Goal: Obtain resource: Download file/media

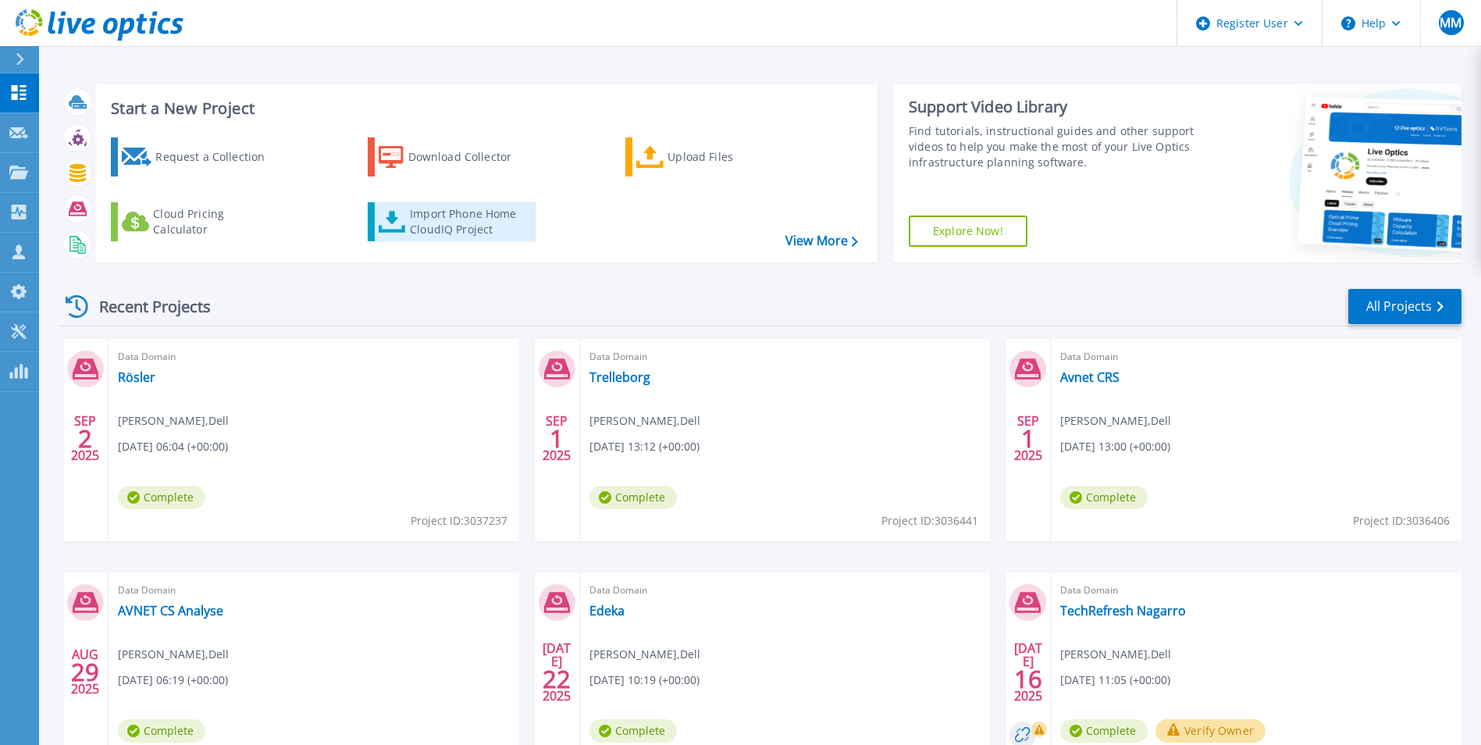
click at [445, 224] on div "Import Phone Home CloudIQ Project" at bounding box center [471, 221] width 122 height 31
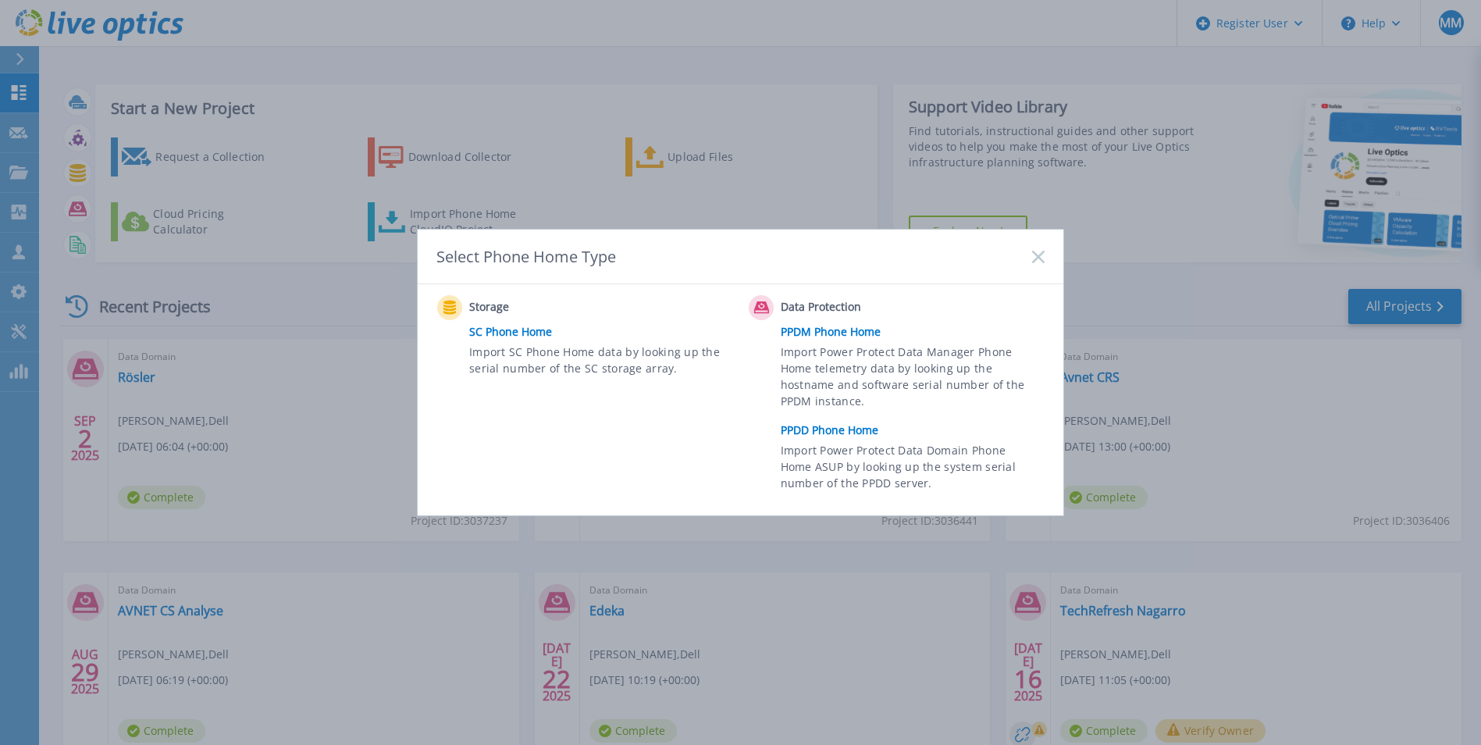
click at [827, 431] on link "PPDD Phone Home" at bounding box center [917, 430] width 272 height 23
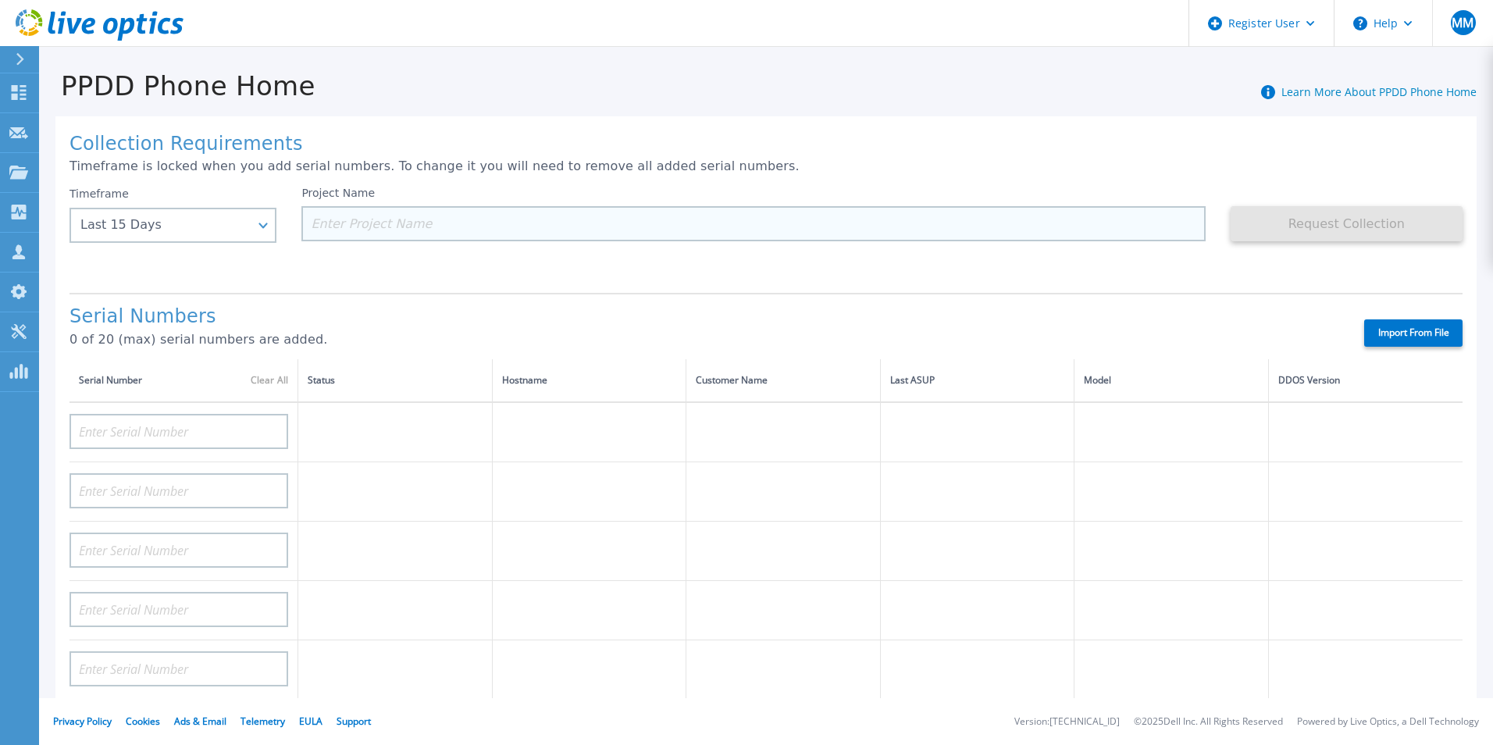
click at [415, 224] on input at bounding box center [752, 223] width 903 height 35
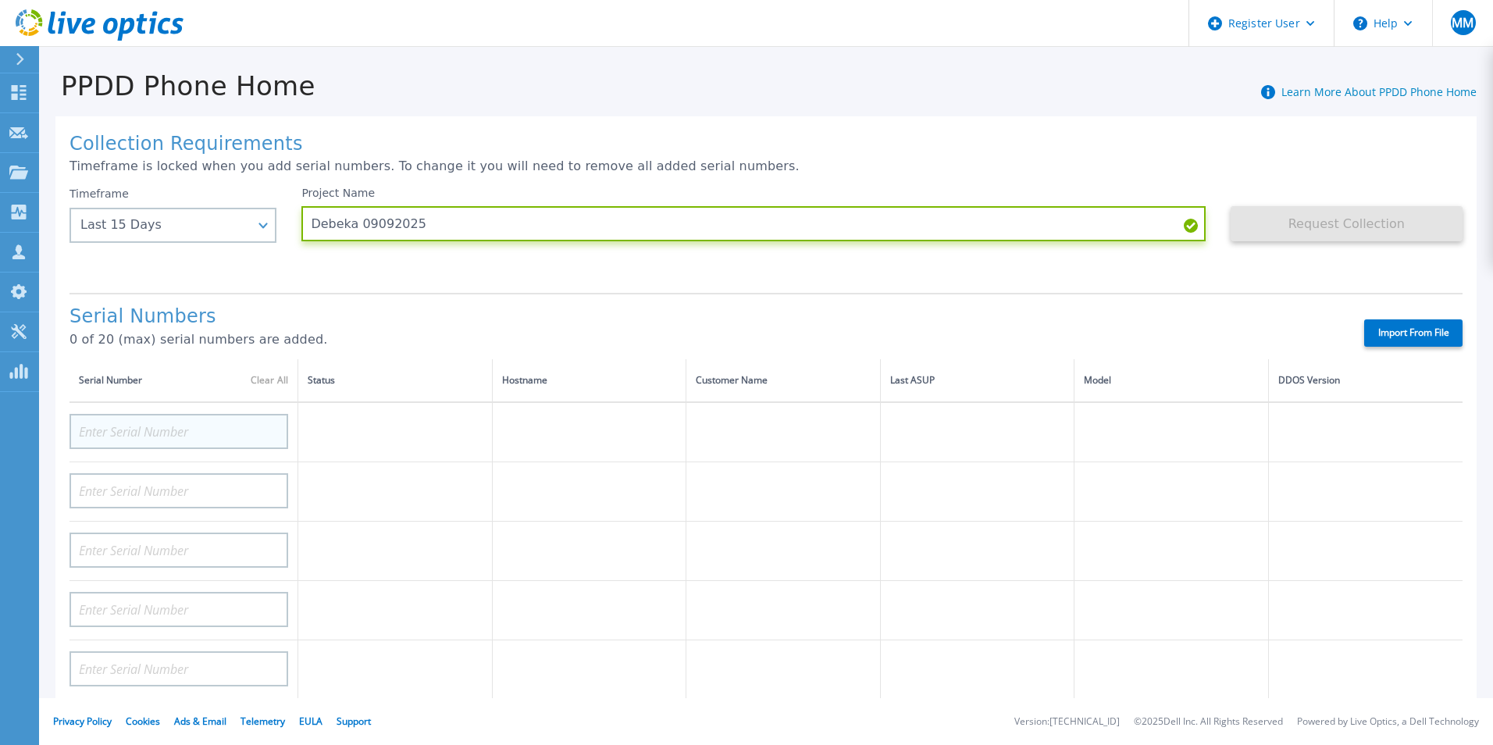
type input "Debeka 09092025"
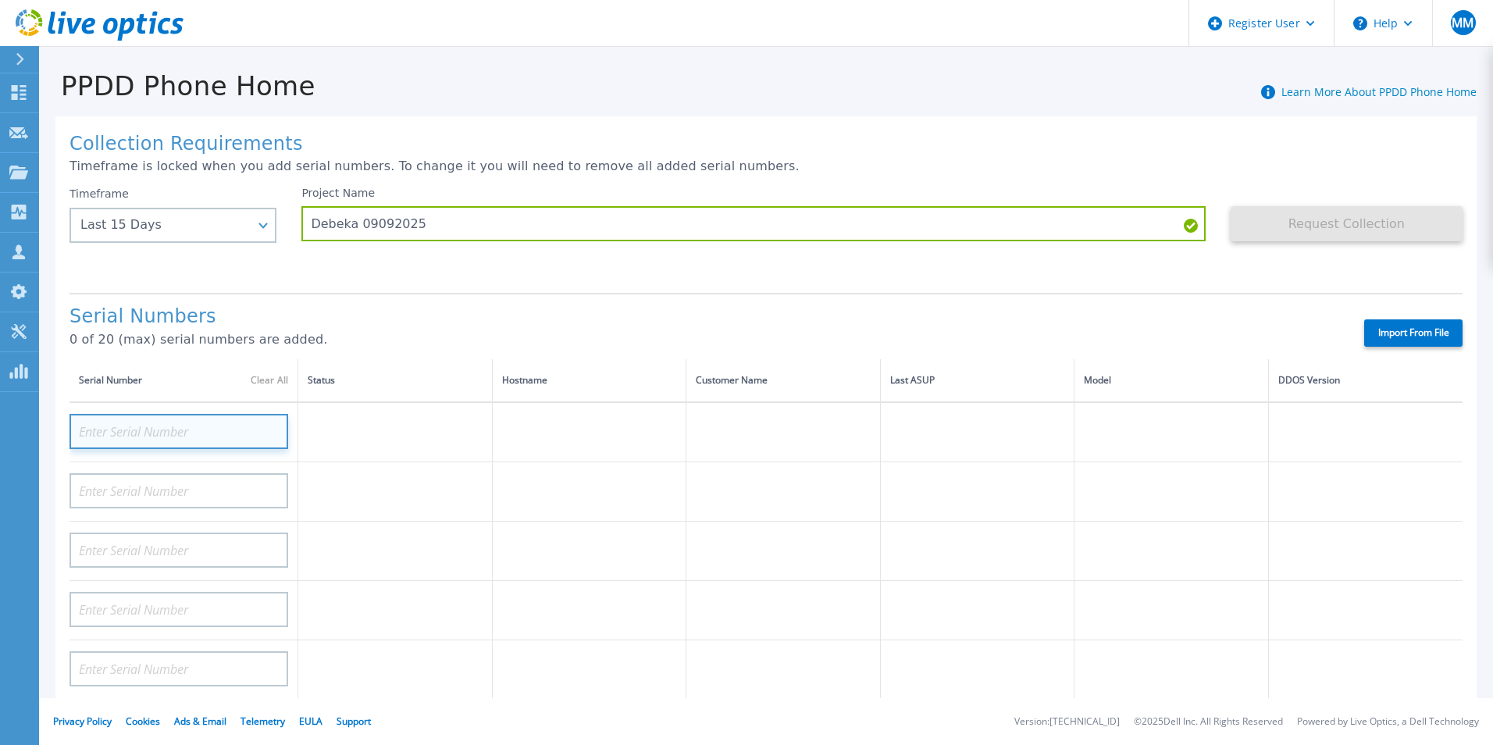
click at [205, 435] on input at bounding box center [178, 431] width 219 height 35
paste input "CRK00224801210"
type input "CRK00224801210"
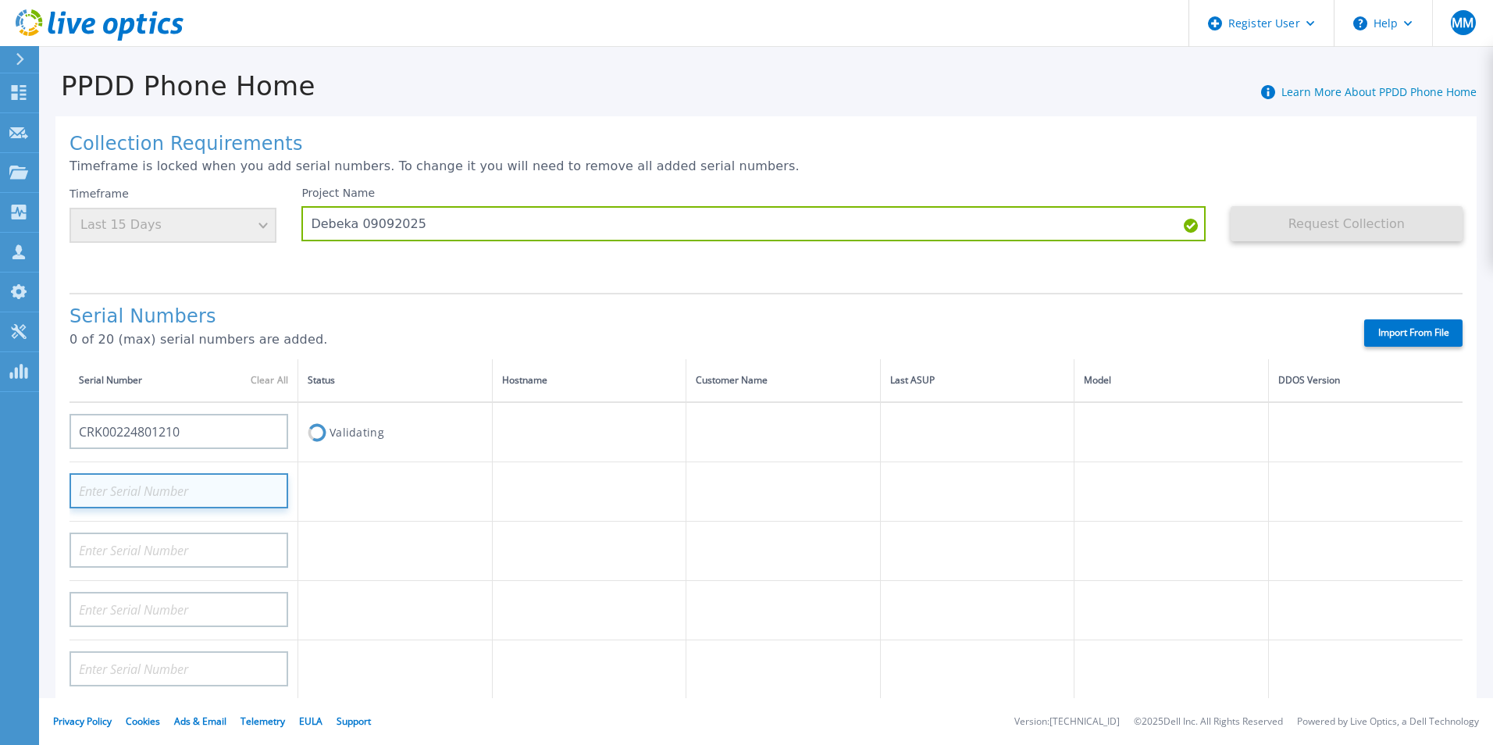
click at [169, 484] on input at bounding box center [178, 490] width 219 height 35
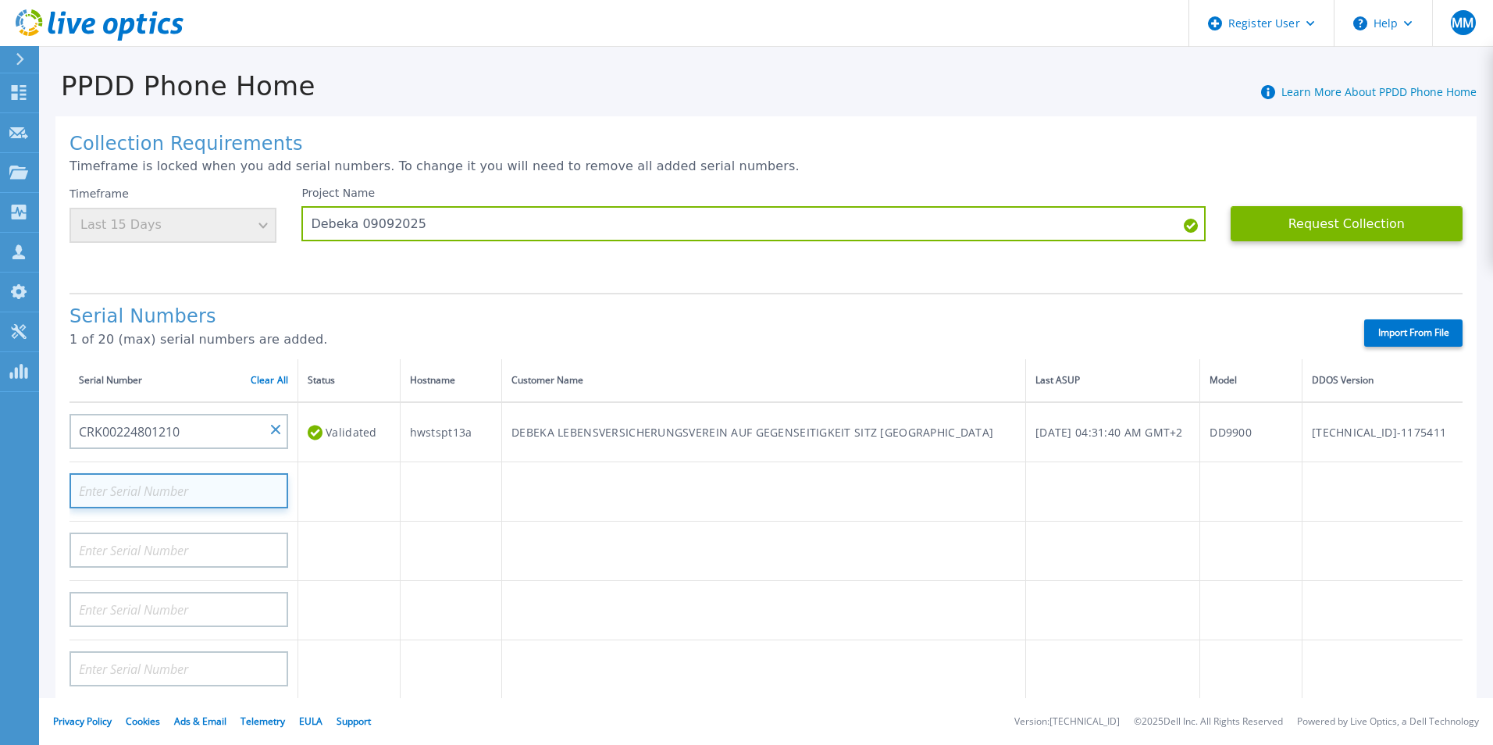
paste input "CRK00224801210"
type input "CRK00224801211"
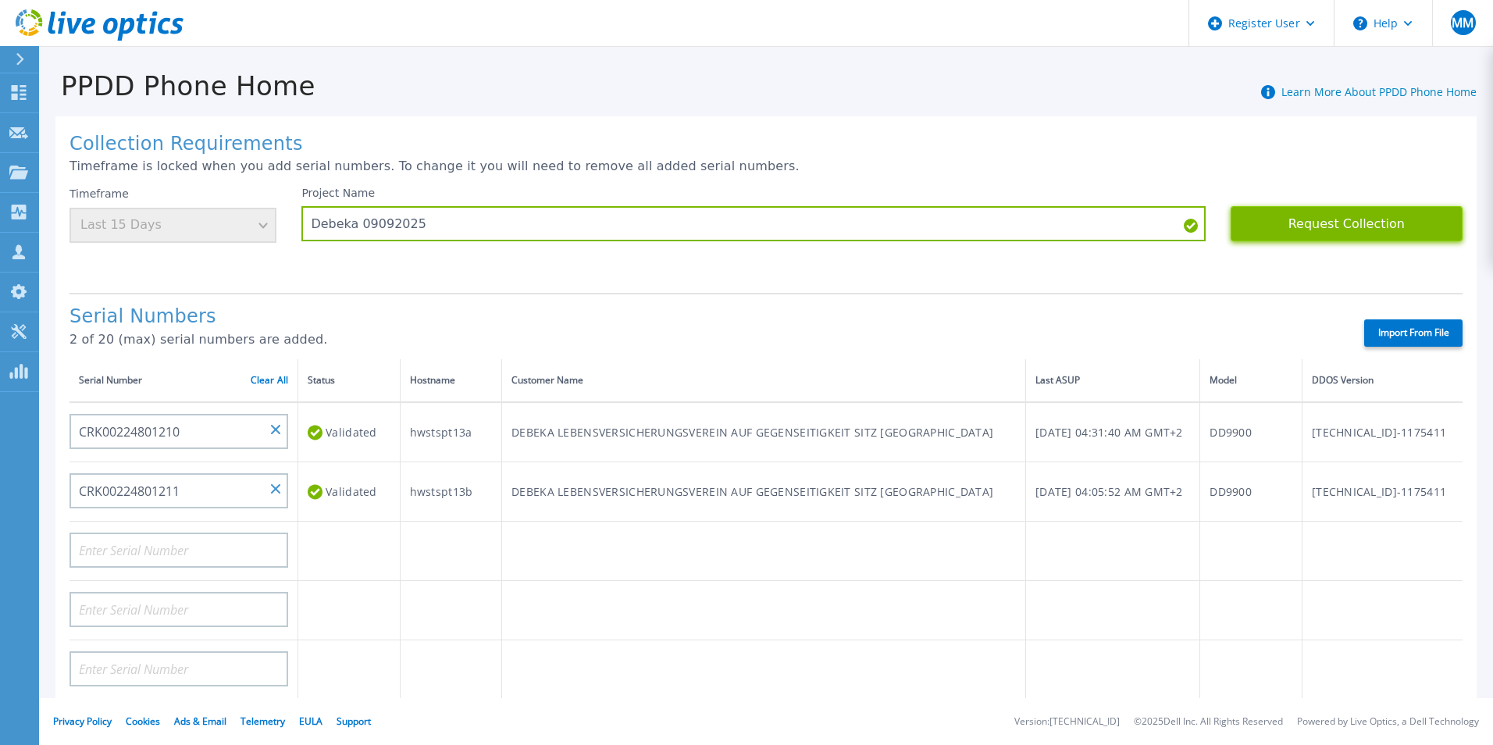
click at [1296, 223] on button "Request Collection" at bounding box center [1347, 223] width 232 height 35
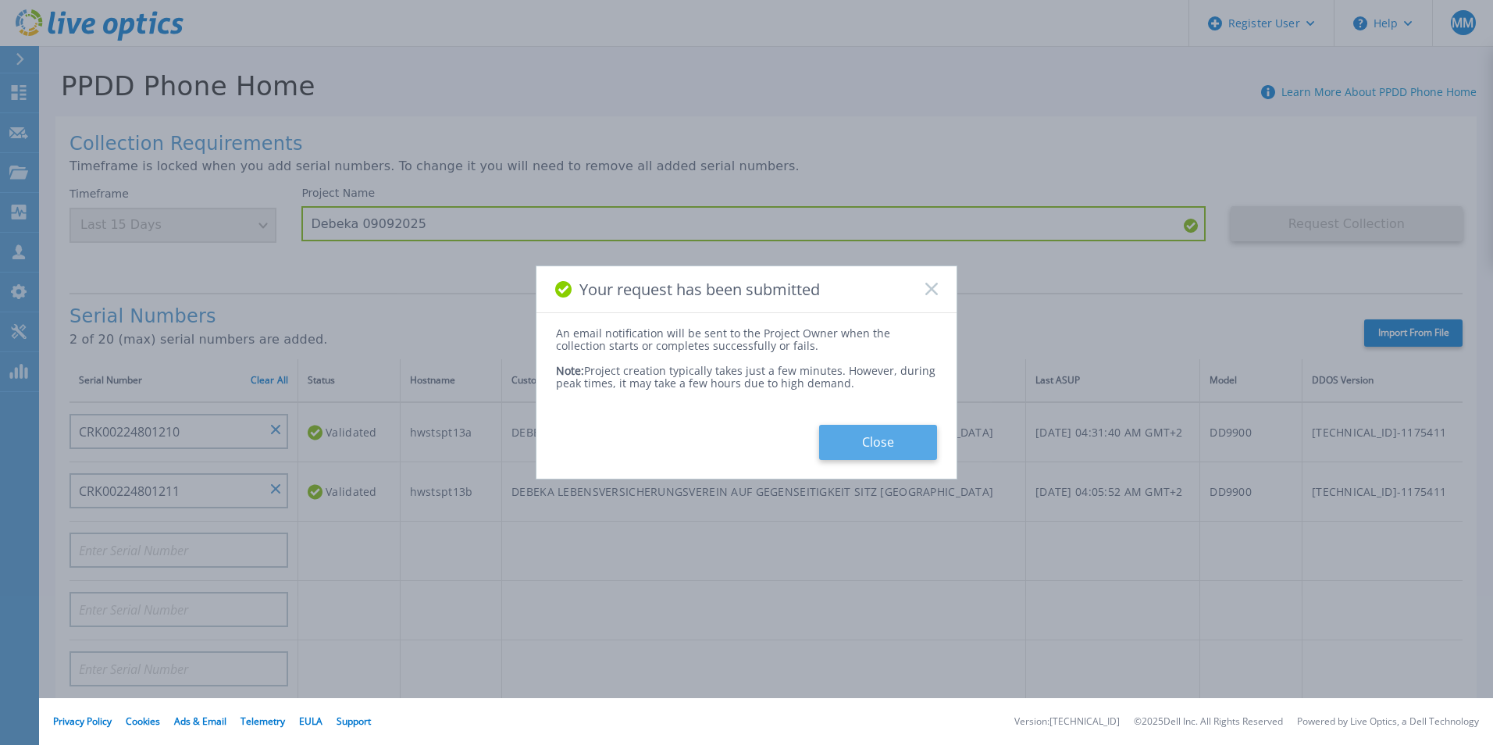
click at [872, 440] on button "Close" at bounding box center [878, 442] width 118 height 35
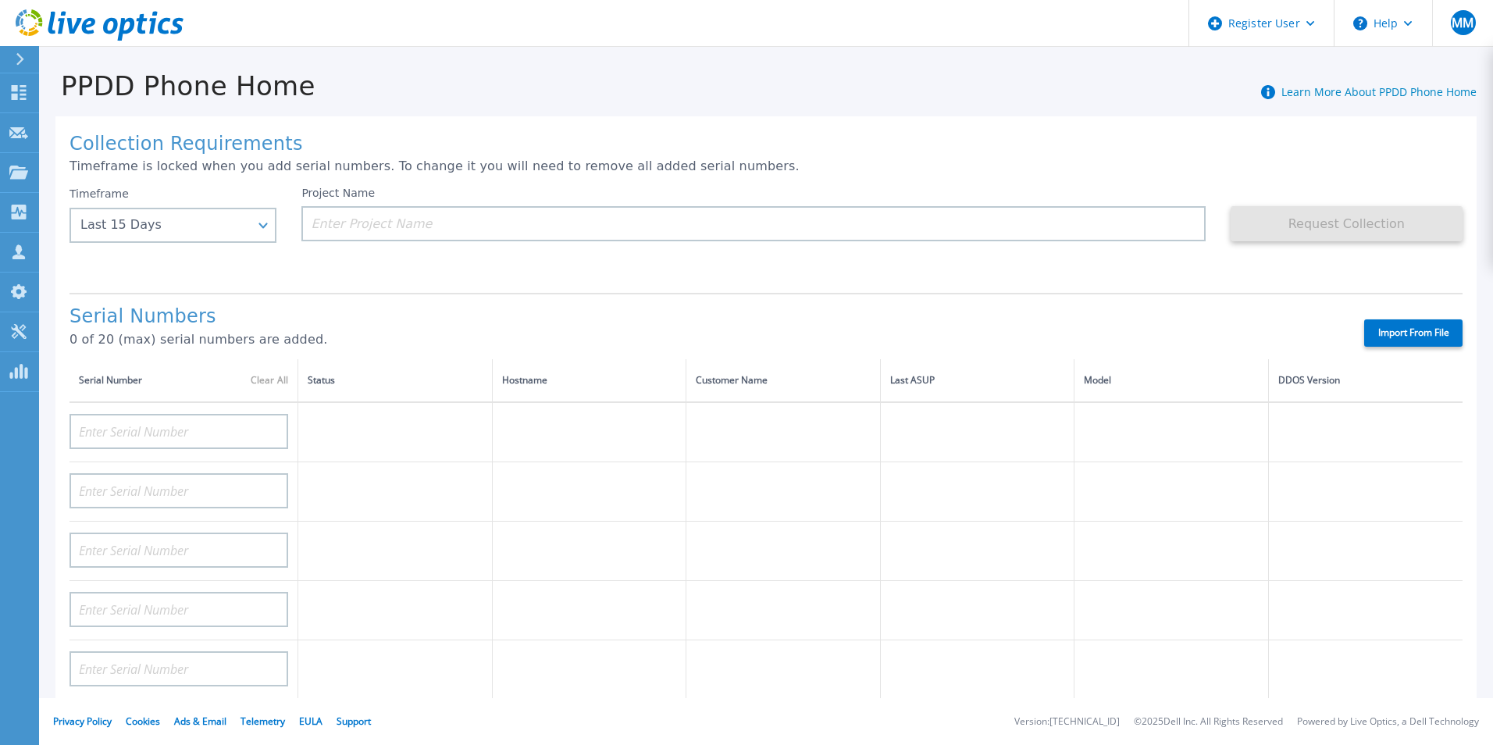
click at [30, 61] on div at bounding box center [26, 59] width 25 height 27
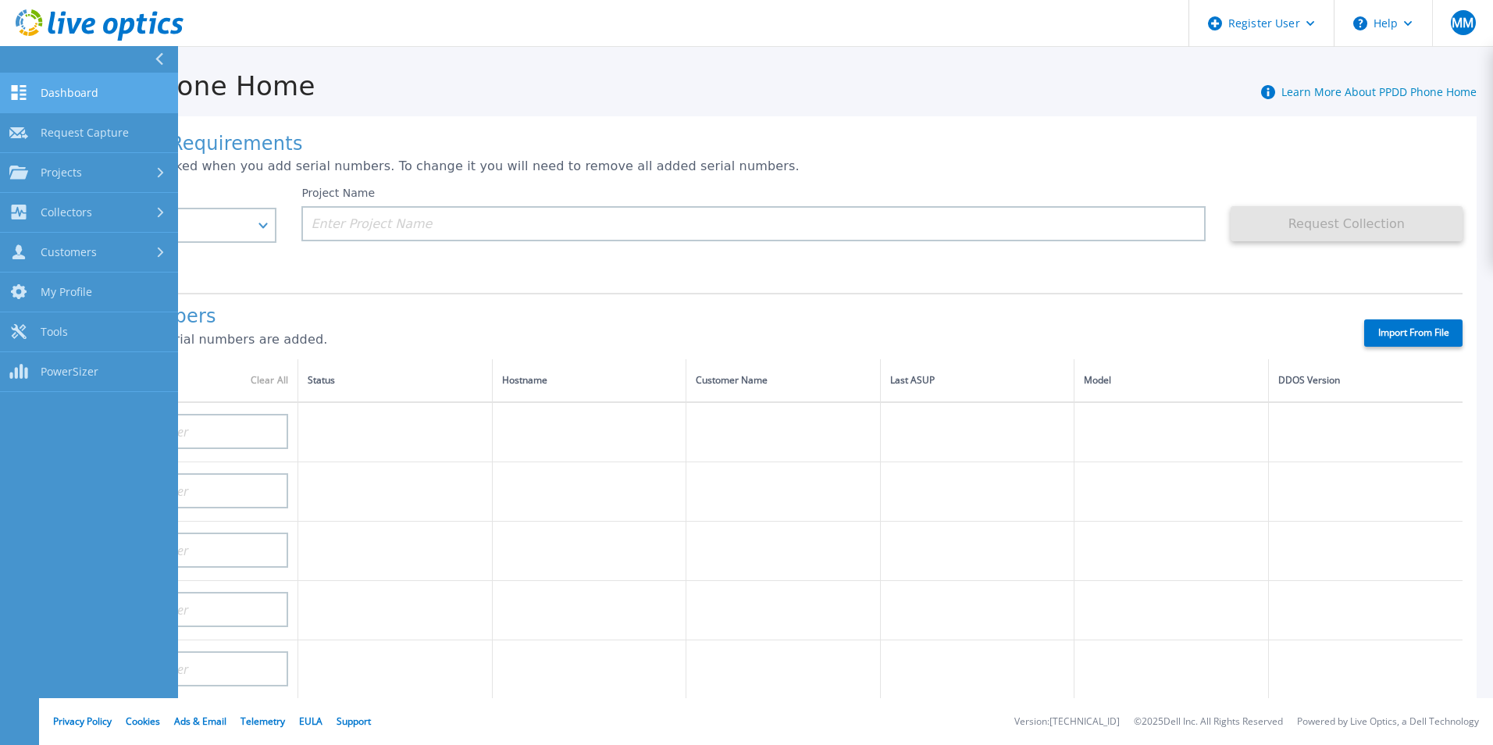
click at [43, 86] on span "Dashboard" at bounding box center [70, 93] width 58 height 14
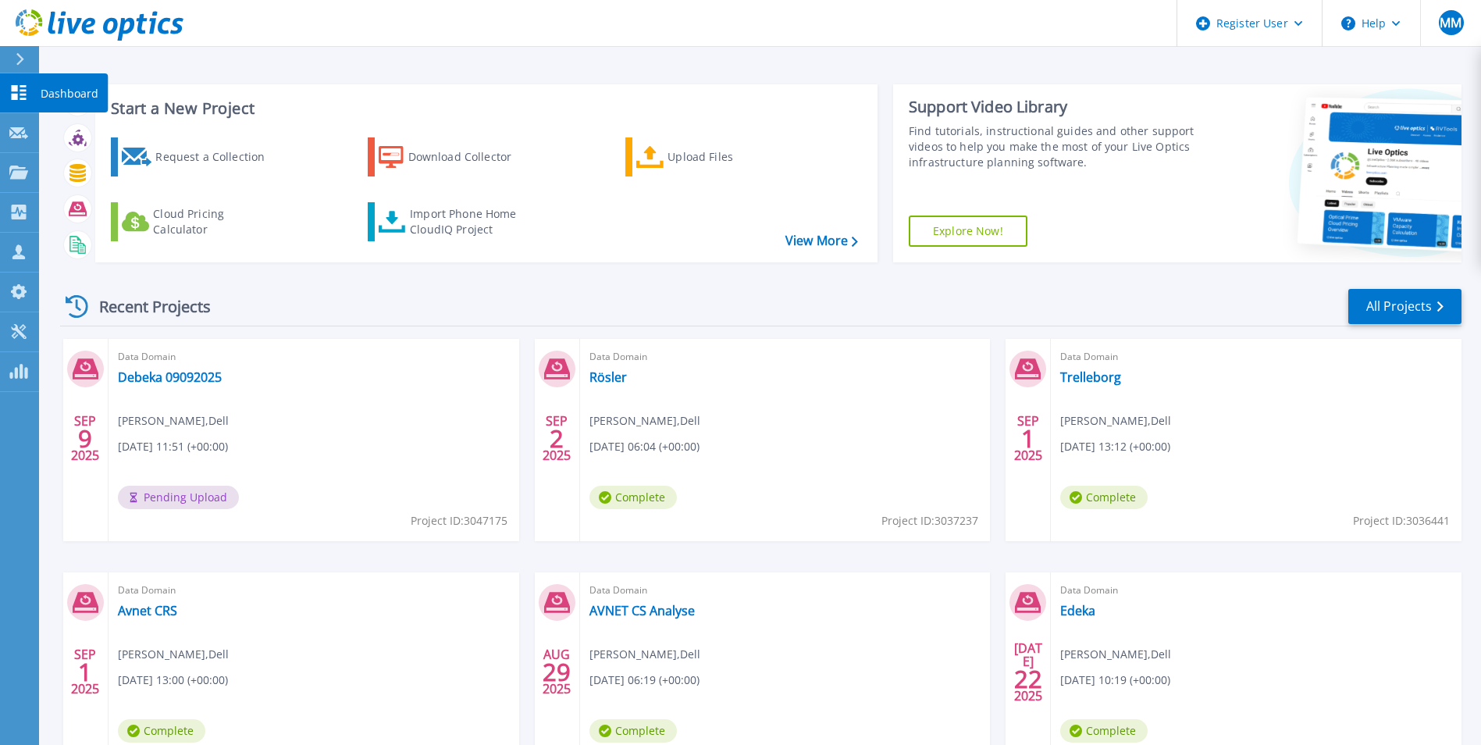
click at [22, 97] on icon at bounding box center [18, 92] width 19 height 15
click at [256, 504] on button "Verify Owner" at bounding box center [268, 497] width 110 height 23
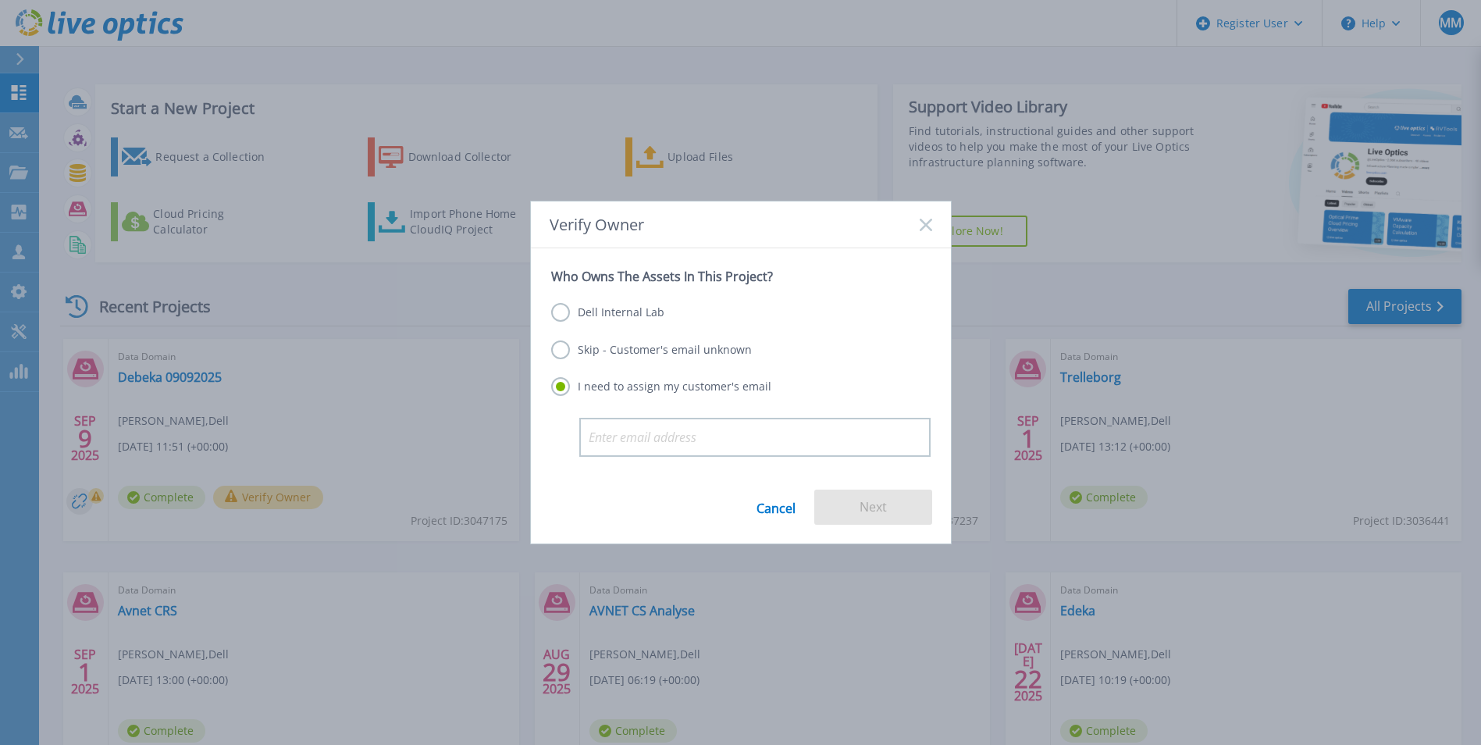
click at [604, 317] on label "Dell Internal Lab" at bounding box center [607, 312] width 113 height 19
click at [0, 0] on input "Dell Internal Lab" at bounding box center [0, 0] width 0 height 0
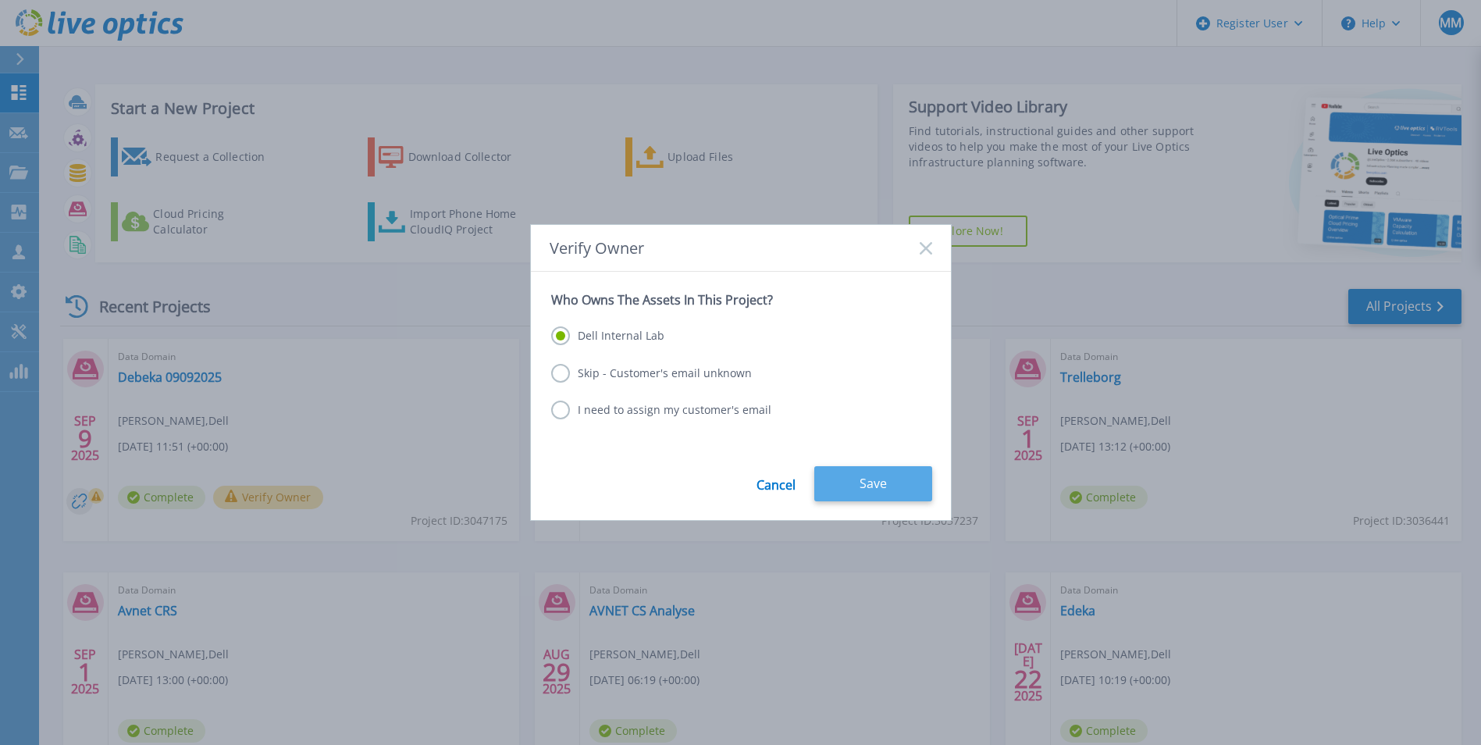
click at [856, 467] on button "Save" at bounding box center [873, 483] width 118 height 35
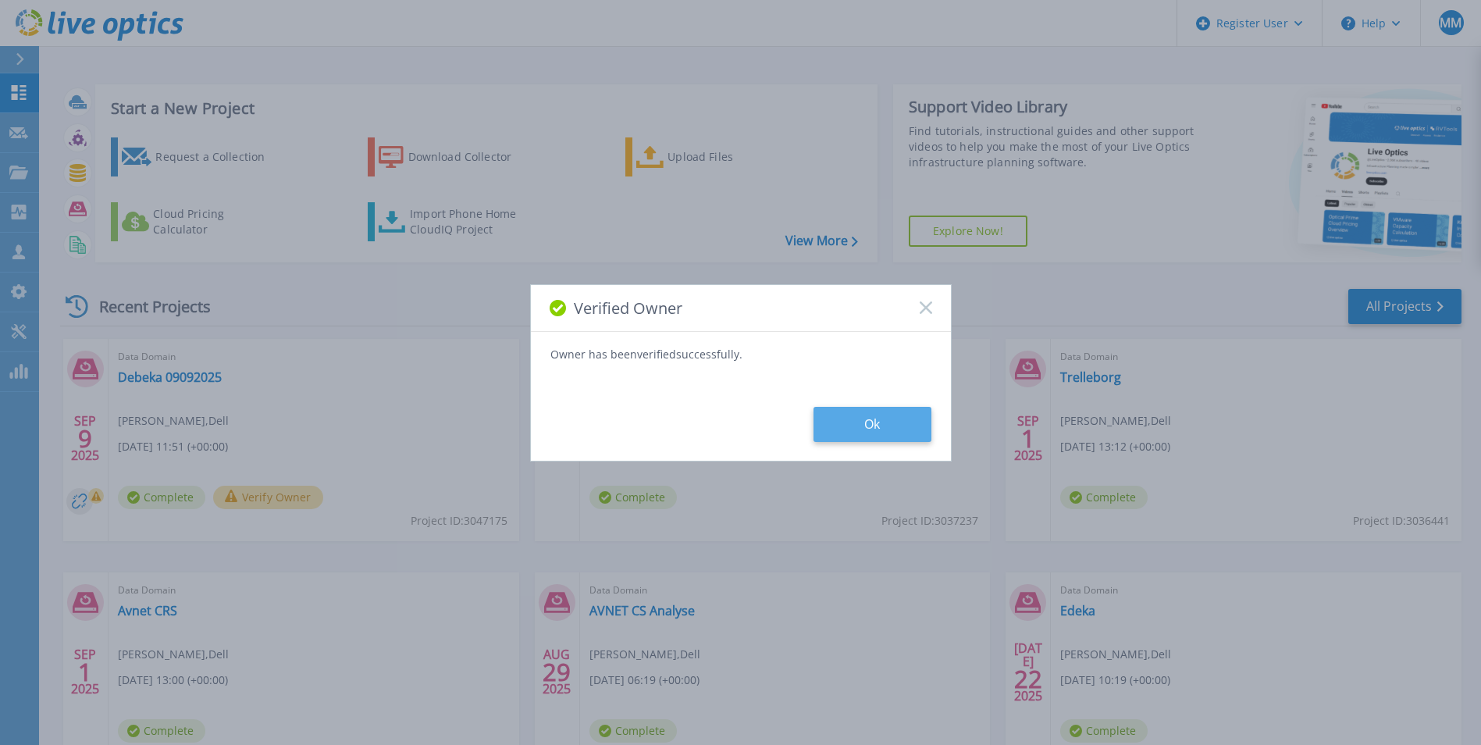
click at [889, 415] on button "Ok" at bounding box center [873, 424] width 118 height 35
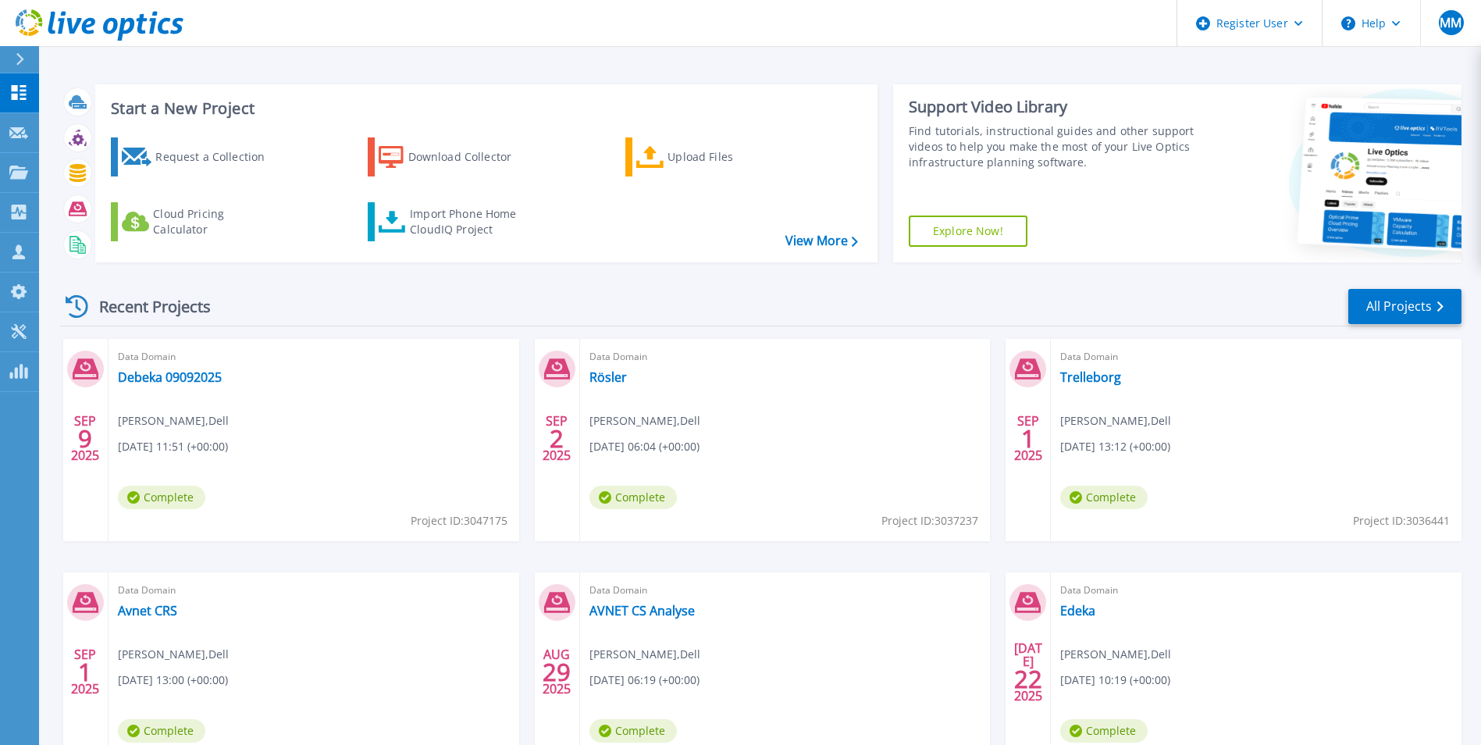
click at [194, 431] on div "Data Domain Debeka 09092025 [PERSON_NAME] , Dell [DATE] 11:51 (+00:00) Complete…" at bounding box center [314, 440] width 411 height 202
click at [188, 381] on link "Debeka 09092025" at bounding box center [170, 377] width 104 height 16
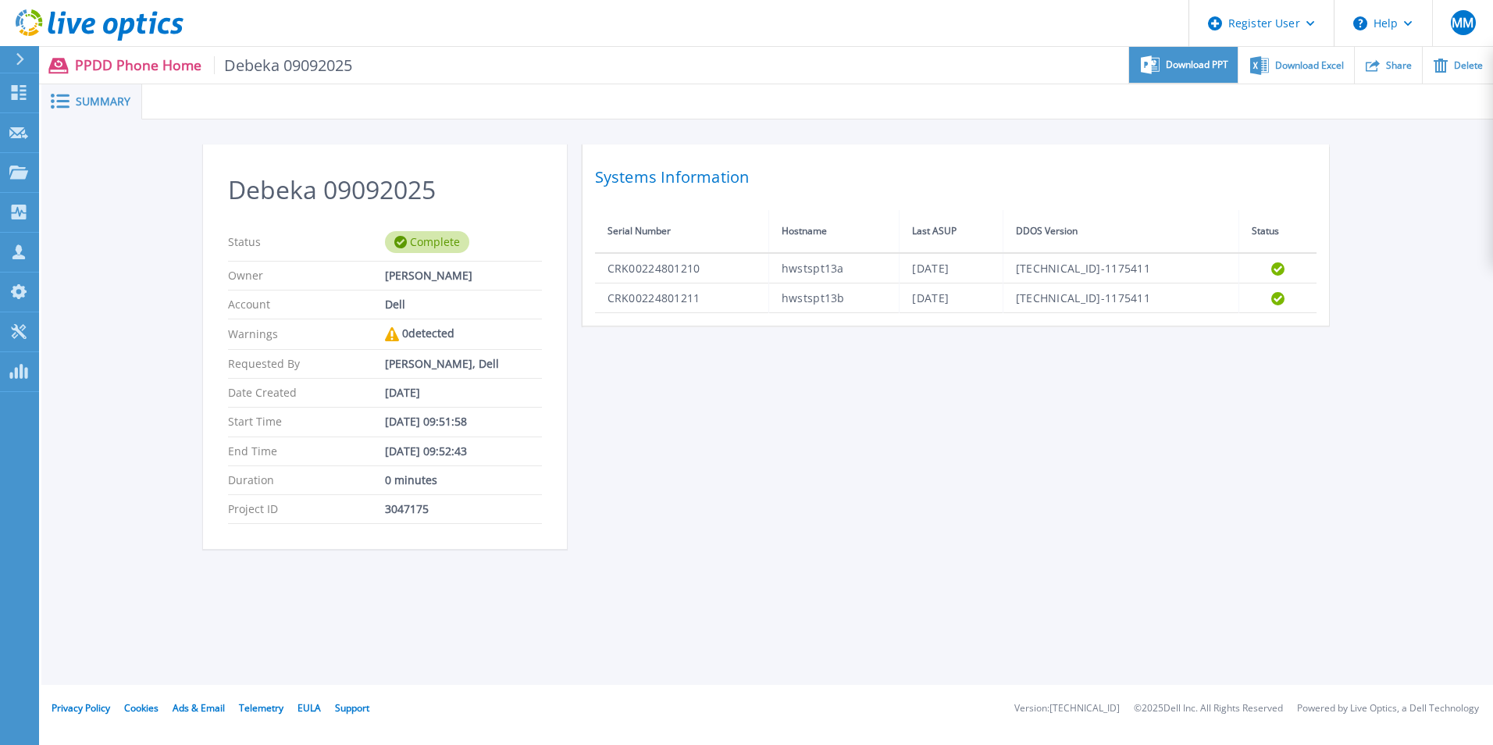
click at [1189, 62] on span "Download PPT" at bounding box center [1197, 64] width 62 height 9
click at [1408, 171] on div "Debeka 09092025 Status Complete Owner [PERSON_NAME] Account Dell Warnings 0 det…" at bounding box center [767, 355] width 1452 height 472
click at [1291, 63] on span "Download Excel" at bounding box center [1309, 64] width 69 height 9
